Goal: Information Seeking & Learning: Learn about a topic

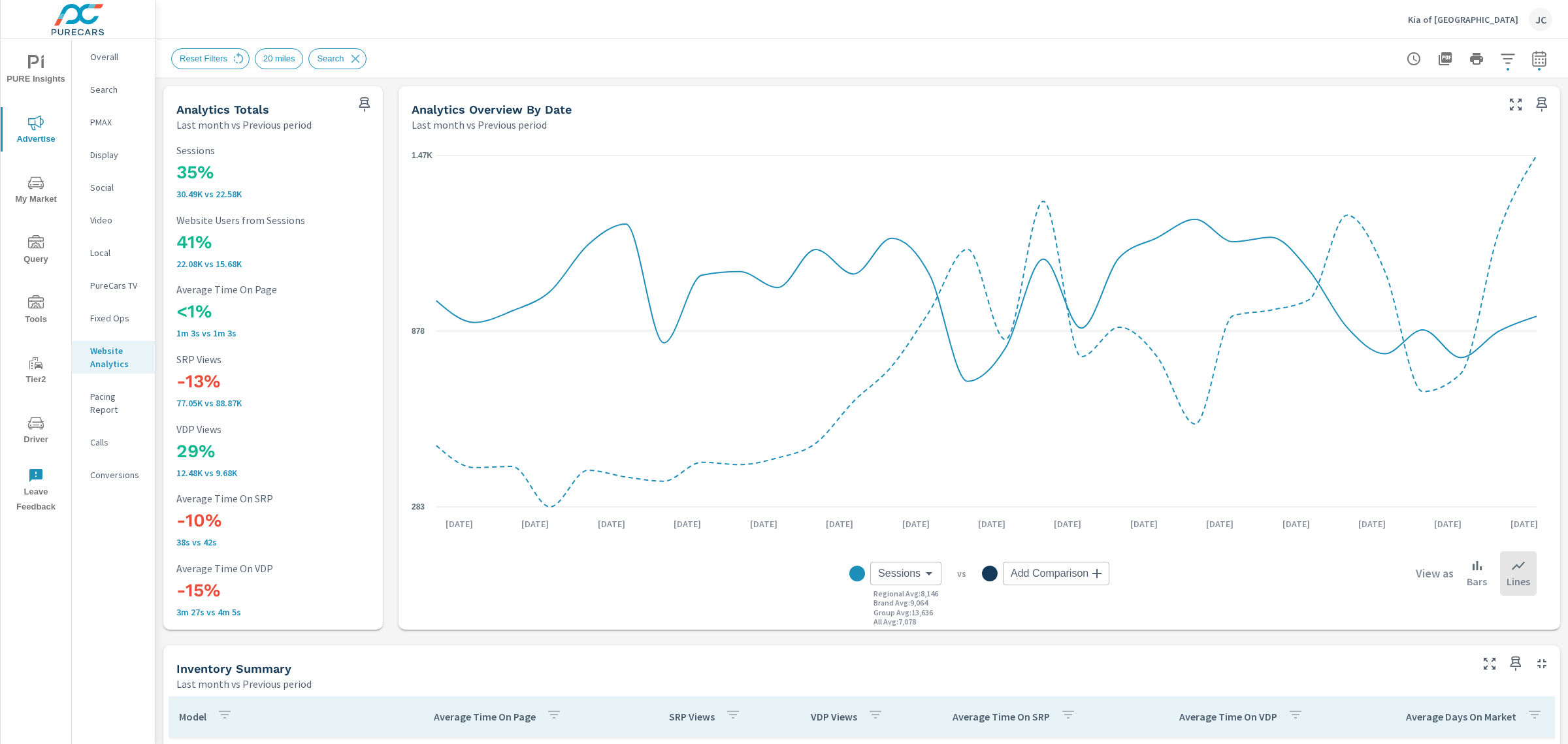
scroll to position [539, 0]
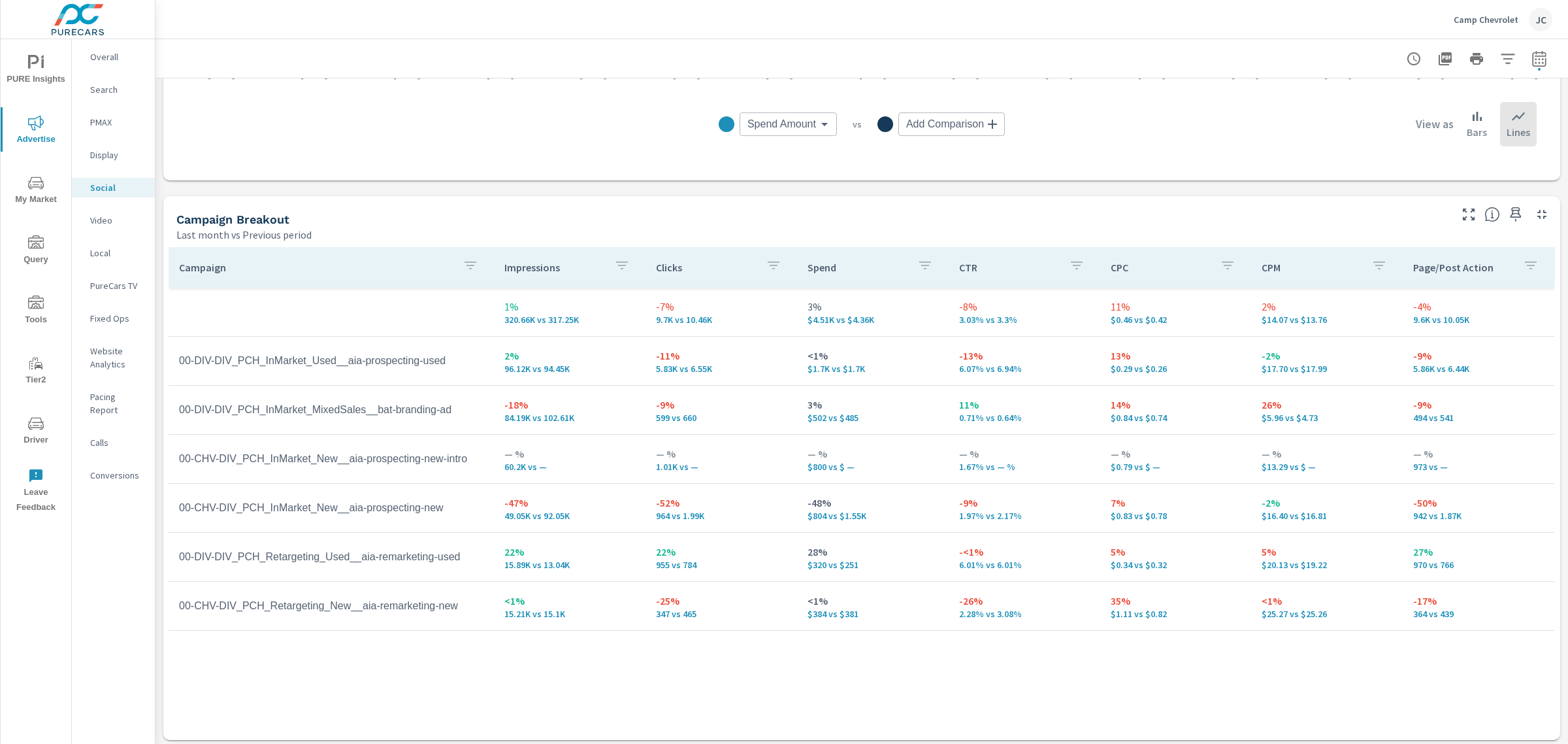
scroll to position [453, 0]
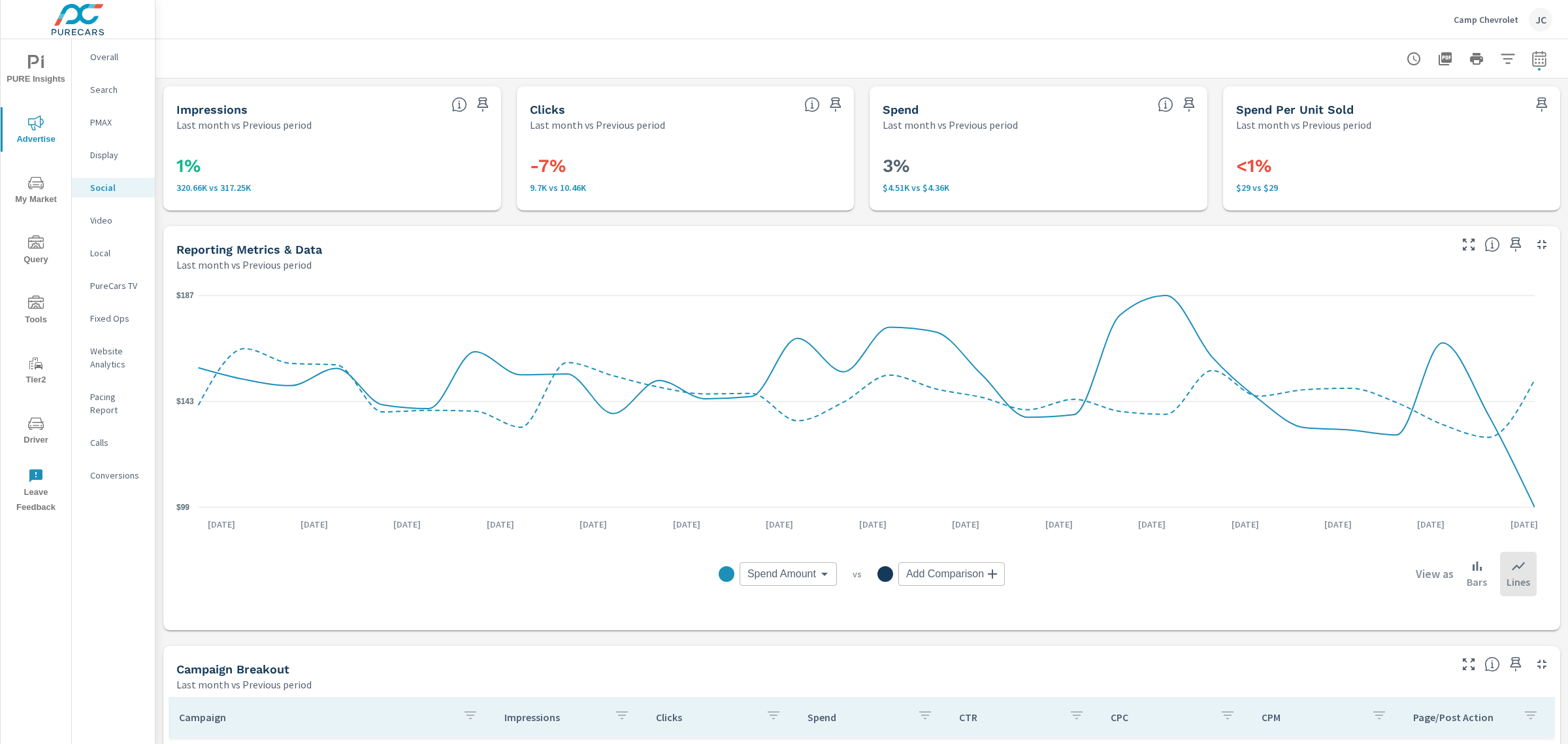
click at [102, 216] on p "Video" at bounding box center [117, 220] width 55 height 13
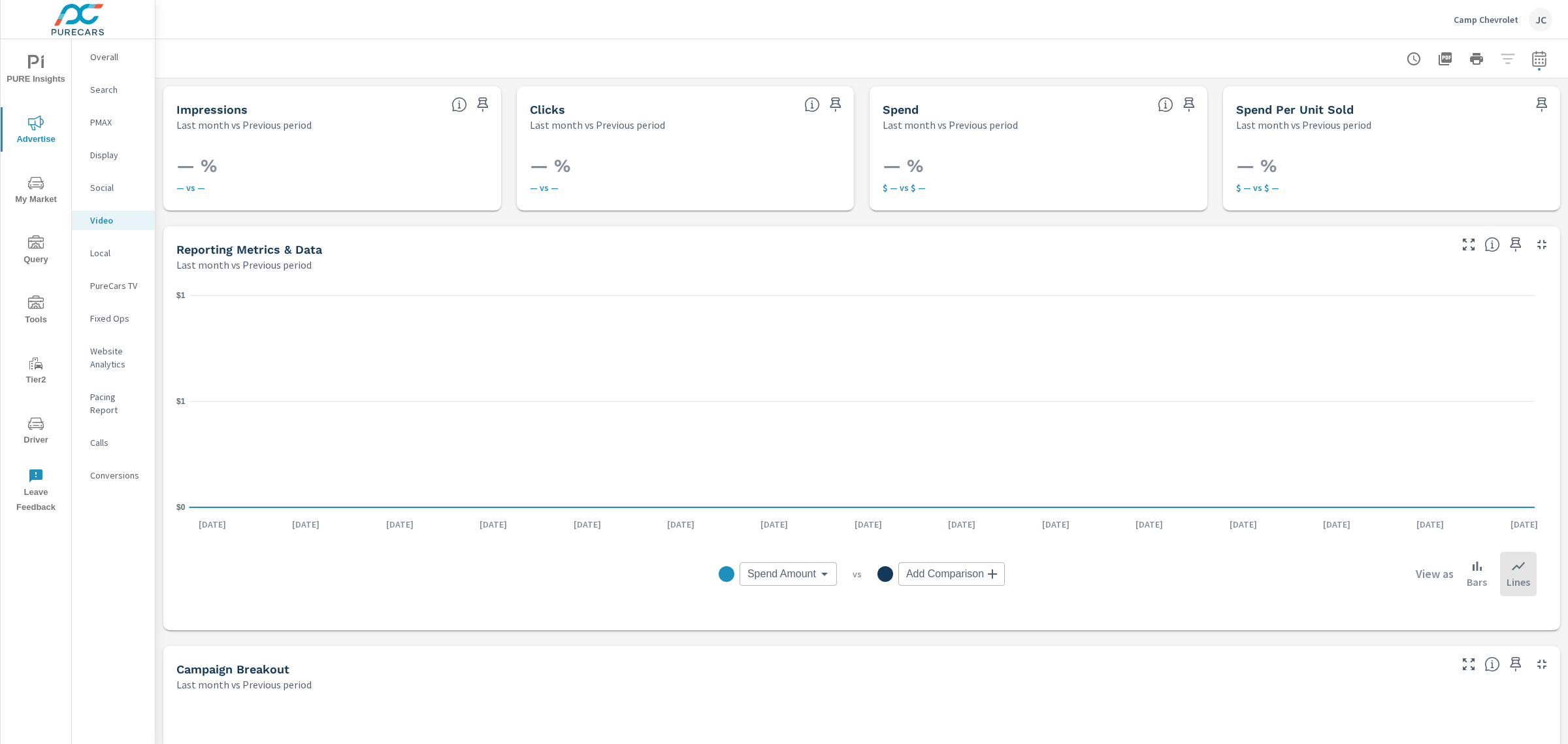
click at [111, 285] on p "PureCars TV" at bounding box center [117, 286] width 55 height 13
